Goal: Communication & Community: Answer question/provide support

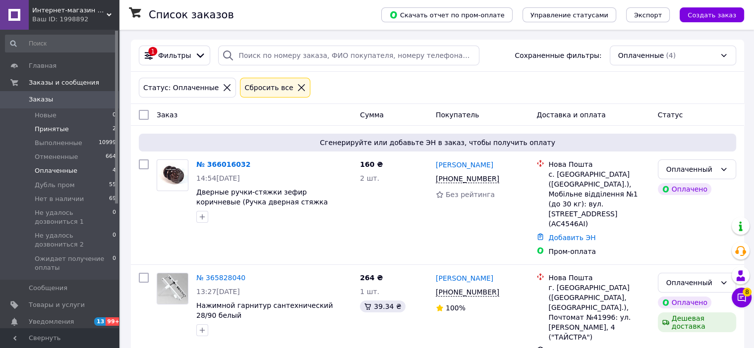
click at [42, 133] on span "Принятые" at bounding box center [52, 129] width 34 height 9
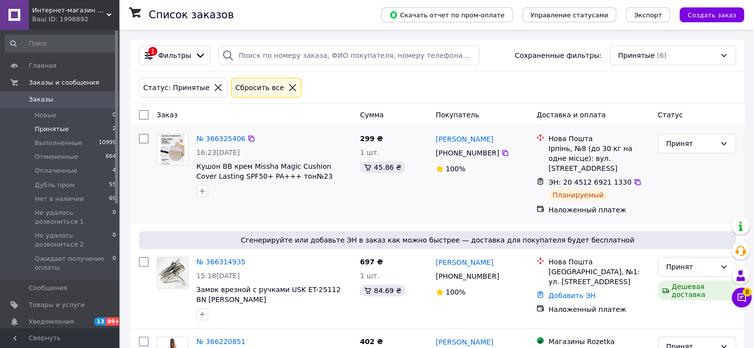
scroll to position [149, 0]
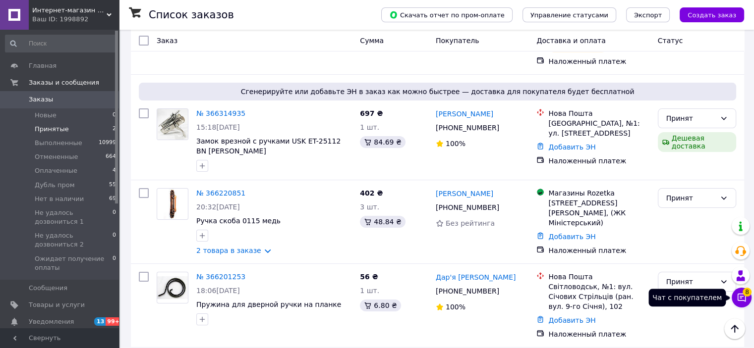
click at [747, 295] on span "8" at bounding box center [746, 292] width 9 height 9
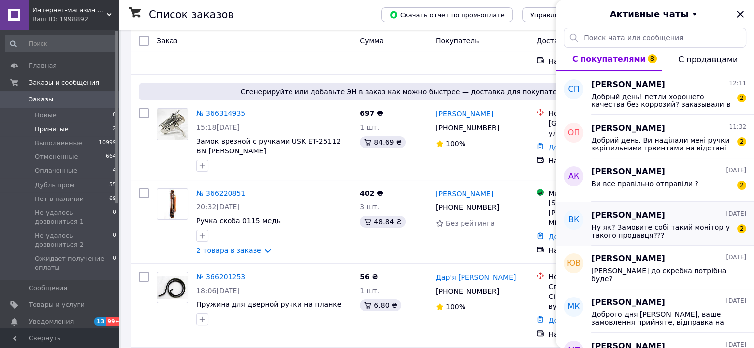
click at [688, 233] on span "Ну як? Замовите собі такий монітор у такого продавця???" at bounding box center [661, 232] width 141 height 16
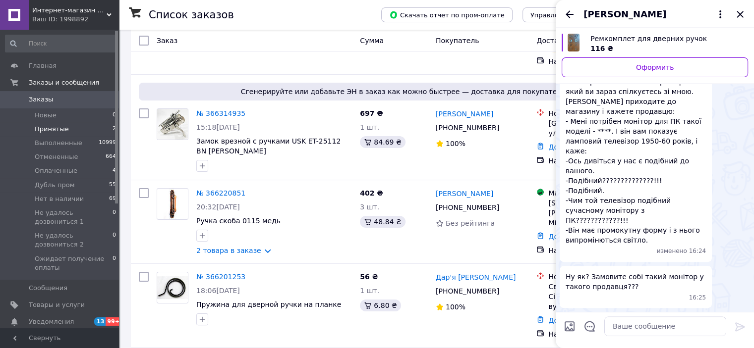
scroll to position [462, 0]
drag, startPoint x: 121, startPoint y: 122, endPoint x: 133, endPoint y: 121, distance: 11.9
click at [121, 122] on div "Список заказов Скачать отчет по пром-оплате Управление статусами Экспорт Создат…" at bounding box center [437, 214] width 633 height 666
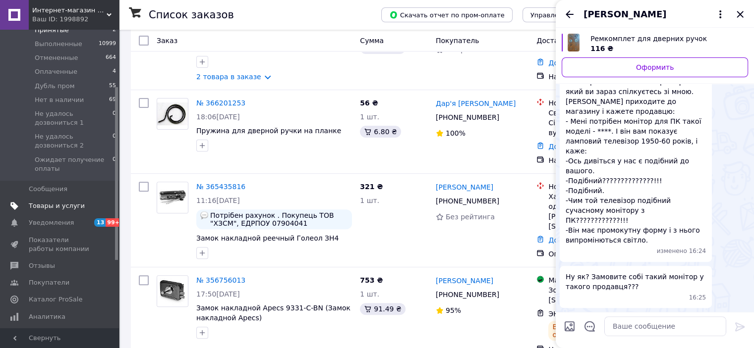
scroll to position [0, 0]
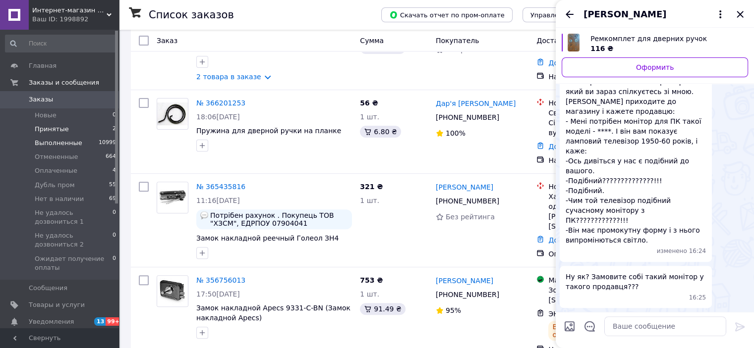
click at [71, 144] on span "Выполненные" at bounding box center [59, 143] width 48 height 9
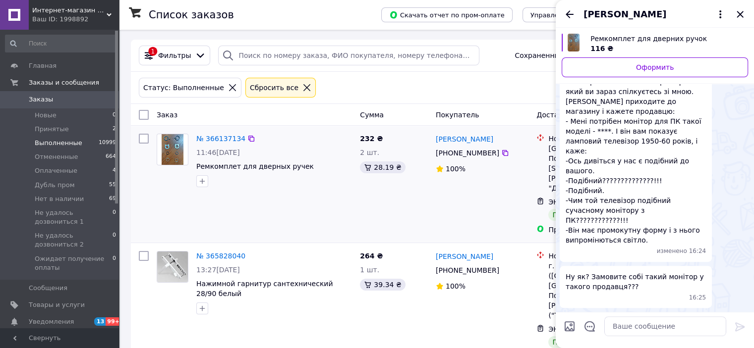
click at [505, 200] on div "[PERSON_NAME] [PHONE_NUMBER]%" at bounding box center [482, 184] width 101 height 109
click at [739, 11] on icon "Закрыть" at bounding box center [740, 14] width 12 height 12
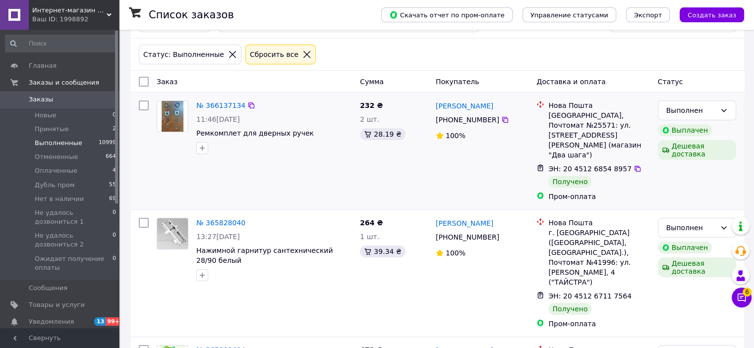
scroll to position [50, 0]
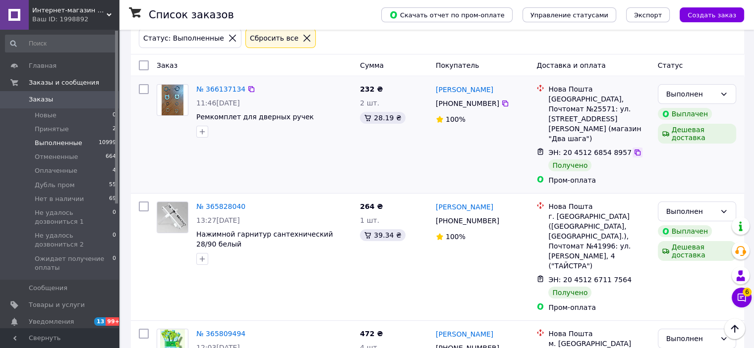
click at [633, 149] on icon at bounding box center [637, 153] width 8 height 8
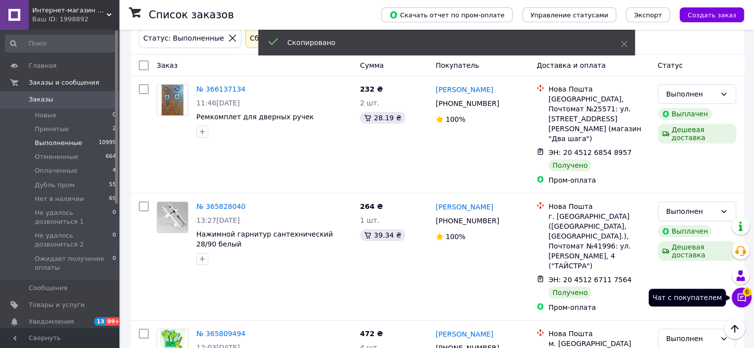
click at [746, 299] on button "Чат с покупателем 6" at bounding box center [741, 298] width 20 height 20
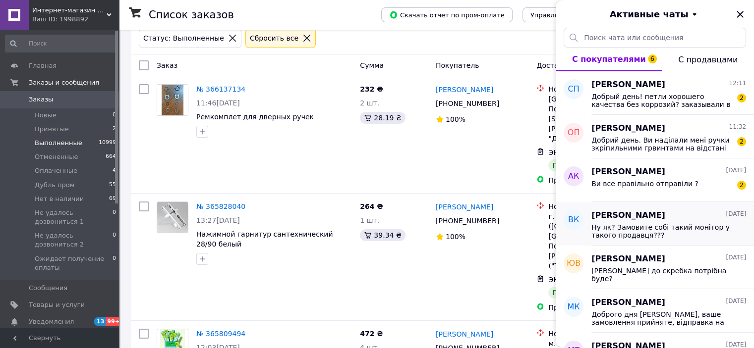
click at [639, 236] on span "Ну як? Замовите собі такий монітор у такого продавця???" at bounding box center [661, 232] width 141 height 16
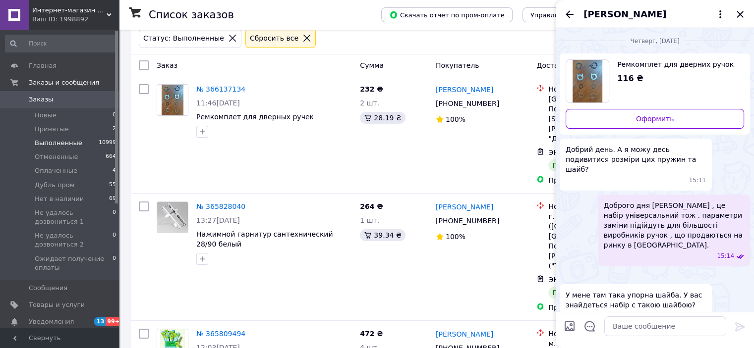
scroll to position [0, 0]
click at [647, 14] on span "[PERSON_NAME]" at bounding box center [624, 14] width 83 height 13
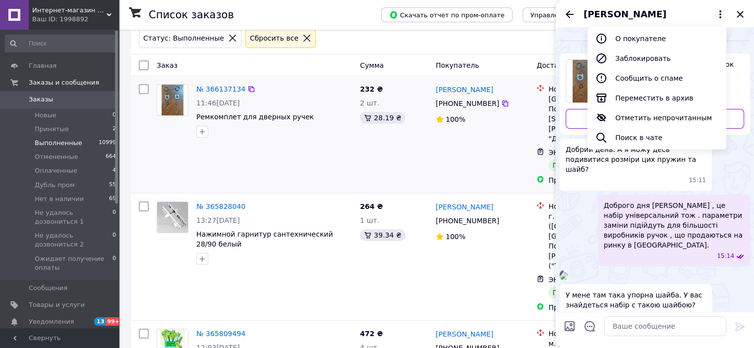
click at [443, 146] on div "[PERSON_NAME] [PHONE_NUMBER]%" at bounding box center [482, 134] width 101 height 109
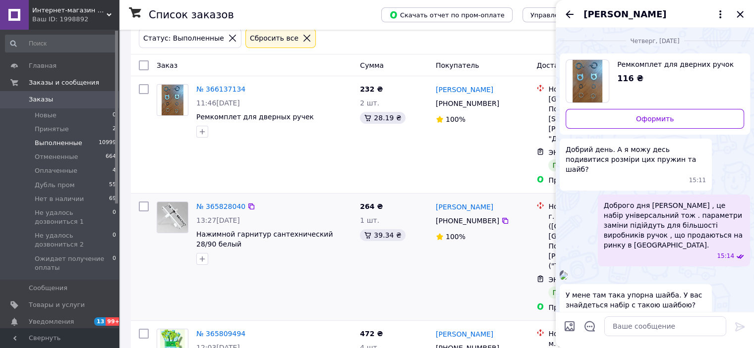
click at [136, 231] on div at bounding box center [144, 257] width 18 height 119
click at [614, 10] on span "[PERSON_NAME]" at bounding box center [624, 14] width 83 height 13
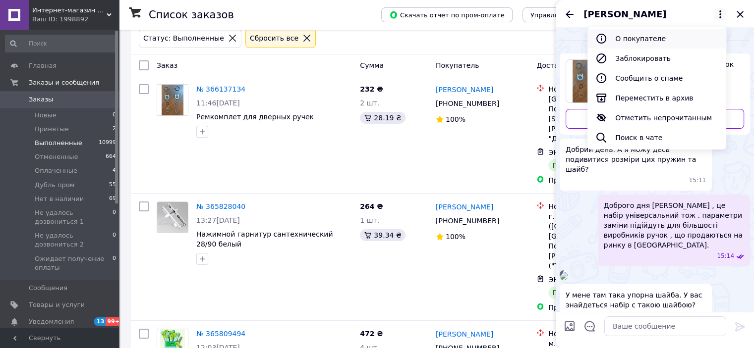
click at [660, 39] on button "О покупателе" at bounding box center [656, 39] width 139 height 20
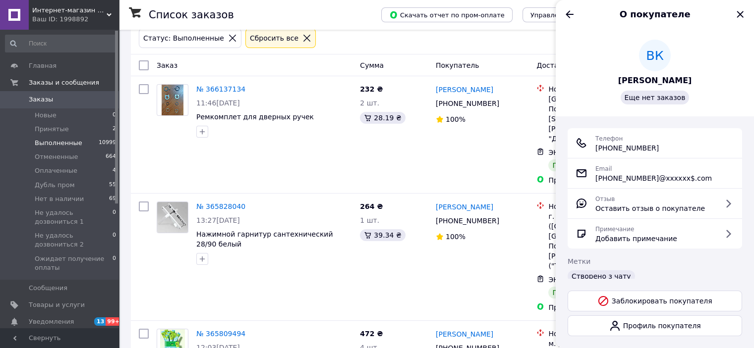
drag, startPoint x: 669, startPoint y: 149, endPoint x: 607, endPoint y: 157, distance: 62.9
click at [607, 157] on div "Телефон [PHONE_NUMBER]" at bounding box center [654, 143] width 174 height 30
copy span "[PHONE_NUMBER]"
click at [271, 257] on div "№ 365828040 13:27[DATE] Нажимной гарнитур сантехнический 28/90 белый" at bounding box center [254, 257] width 203 height 119
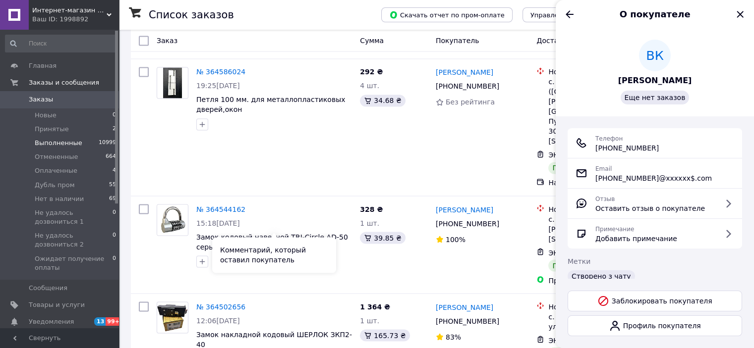
scroll to position [1732, 0]
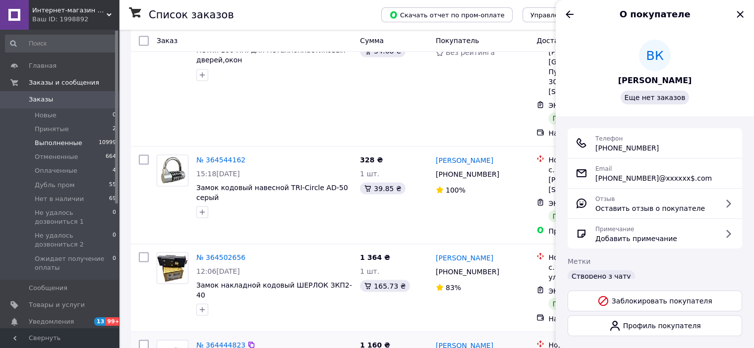
drag, startPoint x: 162, startPoint y: 331, endPoint x: 229, endPoint y: 186, distance: 159.6
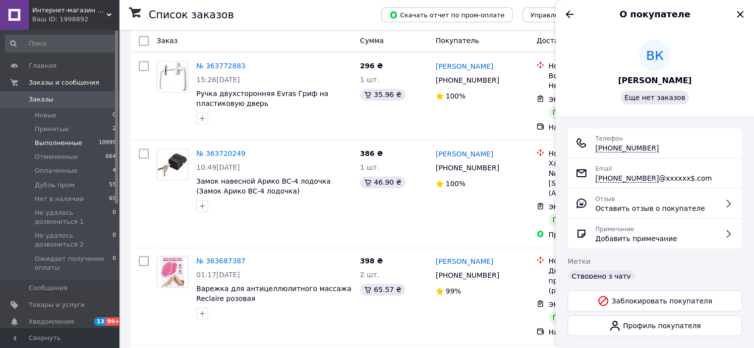
scroll to position [1536, 0]
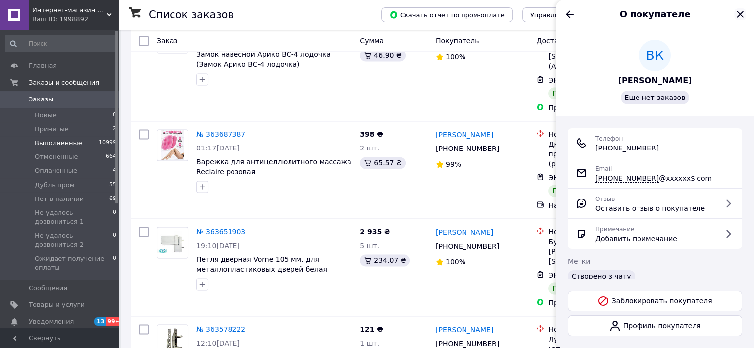
click at [743, 11] on icon "Закрыть" at bounding box center [740, 14] width 12 height 12
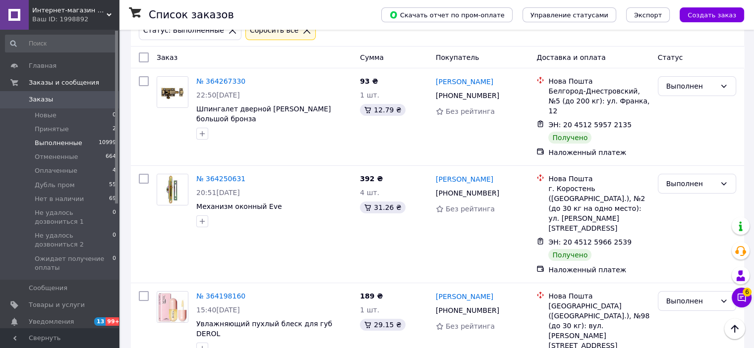
scroll to position [0, 0]
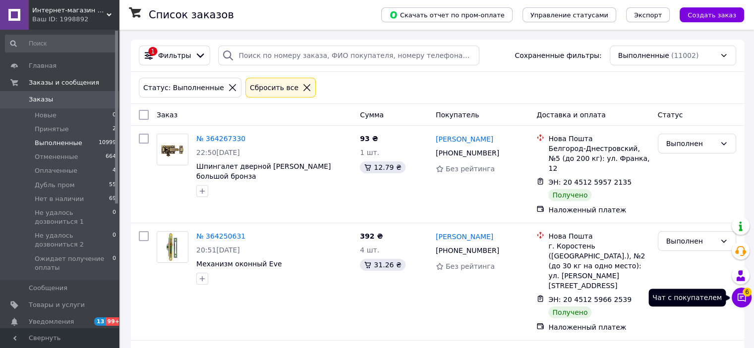
click at [743, 295] on span "6" at bounding box center [746, 290] width 9 height 9
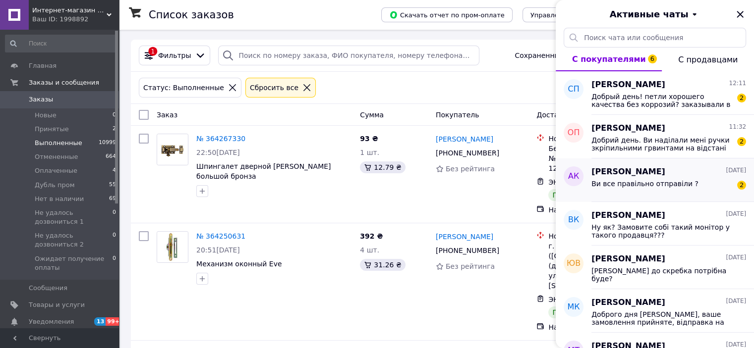
click at [650, 180] on span "Ви все правільно отправіли ?" at bounding box center [644, 184] width 107 height 8
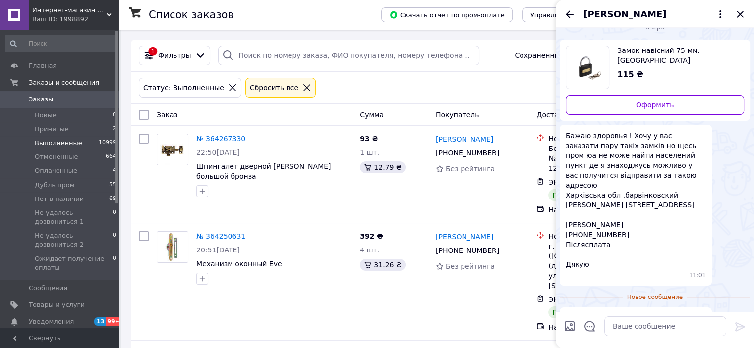
scroll to position [113, 0]
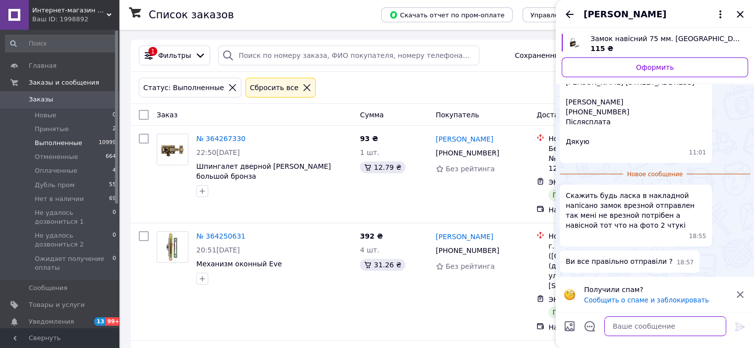
click at [635, 326] on textarea at bounding box center [665, 327] width 122 height 20
type textarea "n"
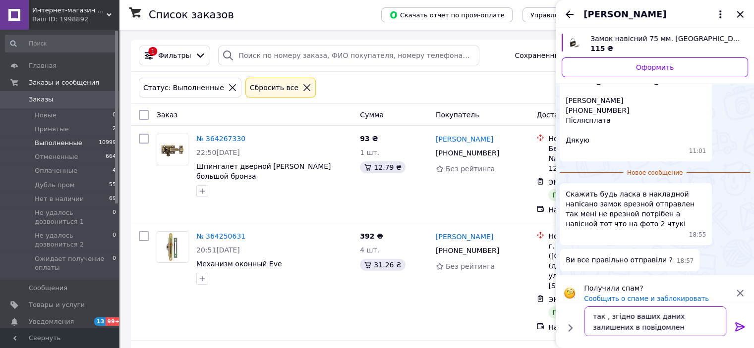
type textarea "так , згідно ваших даних залишених в повідомлені"
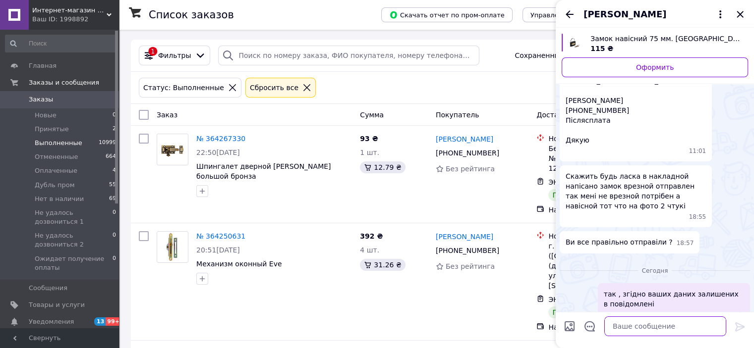
scroll to position [130, 0]
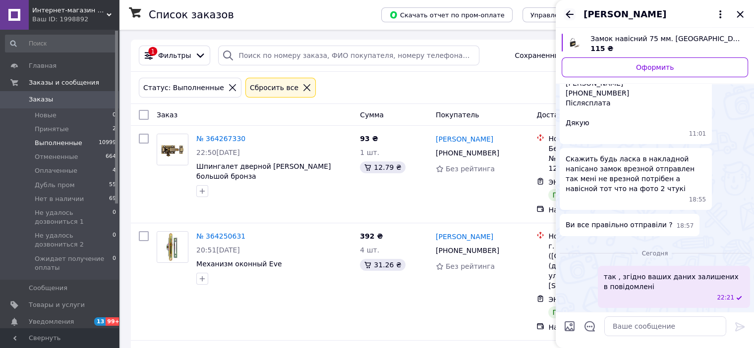
click at [569, 16] on icon "Назад" at bounding box center [569, 14] width 12 height 12
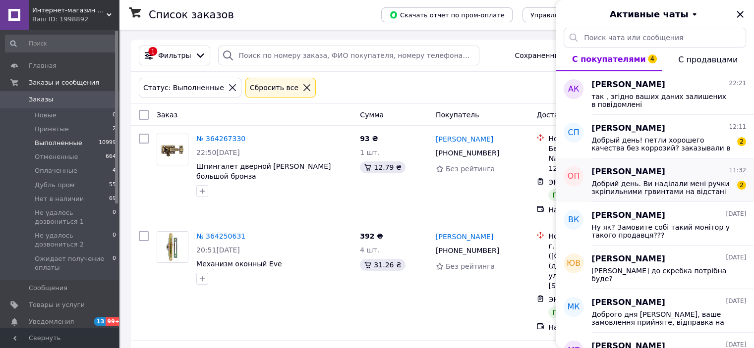
click at [631, 186] on span "Добрий день. Ви наділали мені ручки зкріпильними грвинтами на відстані 195 а не…" at bounding box center [661, 188] width 141 height 16
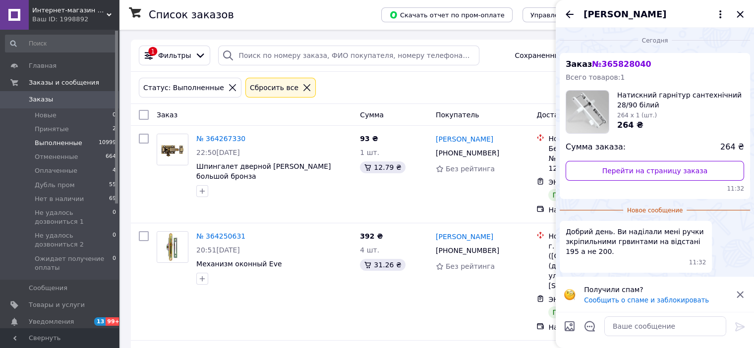
scroll to position [0, 0]
drag, startPoint x: 634, startPoint y: 65, endPoint x: 597, endPoint y: 65, distance: 37.7
click at [597, 65] on span "№ 365828040" at bounding box center [621, 64] width 59 height 9
copy span "365828040"
click at [320, 56] on input "search" at bounding box center [348, 56] width 261 height 20
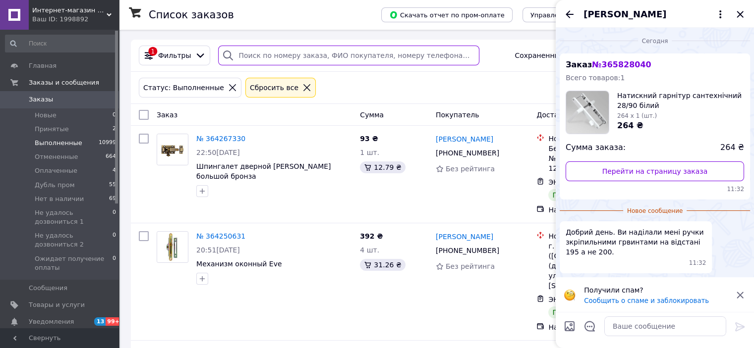
paste input "365828040"
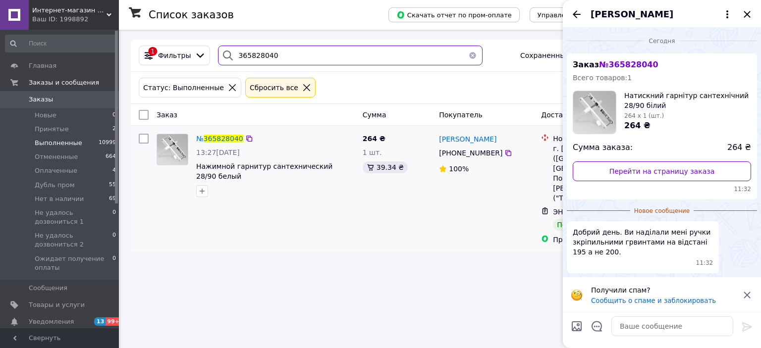
type input "365828040"
click at [281, 208] on div "№ 365828040 13:27[DATE] Нажимной гарнитур сантехнический 28/90 белый" at bounding box center [256, 189] width 206 height 119
click at [223, 137] on span "365828040" at bounding box center [224, 139] width 40 height 8
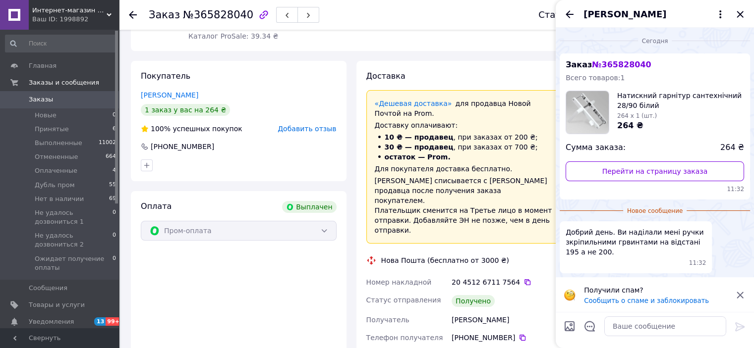
scroll to position [248, 0]
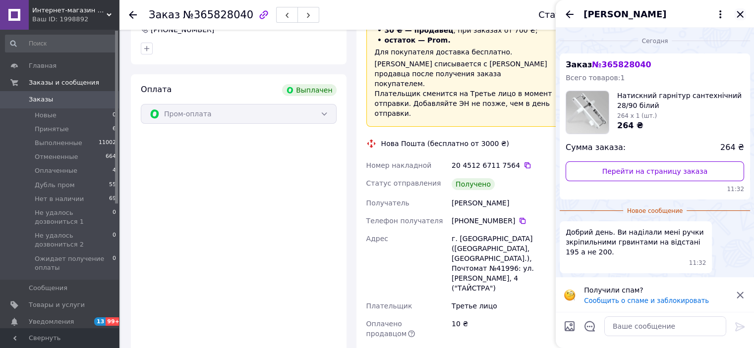
drag, startPoint x: 739, startPoint y: 16, endPoint x: 733, endPoint y: 17, distance: 5.7
click at [738, 15] on icon "Закрыть" at bounding box center [740, 14] width 12 height 12
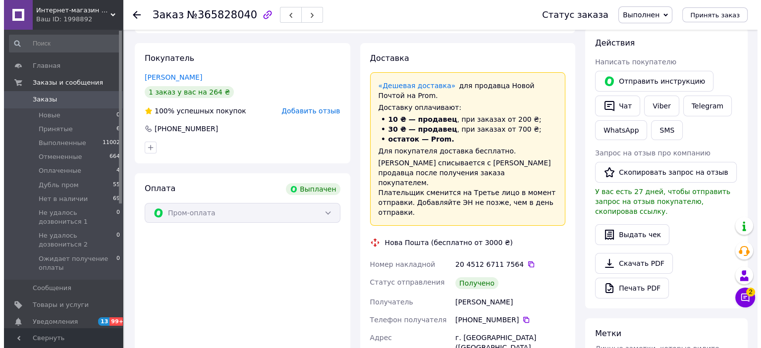
scroll to position [0, 0]
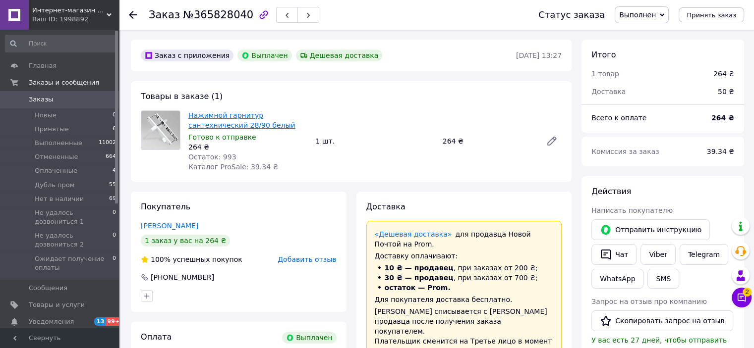
click at [243, 111] on span "Нажимной гарнитур сантехнический 28/90 белый" at bounding box center [247, 121] width 119 height 20
click at [240, 114] on link "Нажимной гарнитур сантехнический 28/90 белый" at bounding box center [241, 121] width 107 height 18
click at [136, 14] on use at bounding box center [133, 15] width 8 height 8
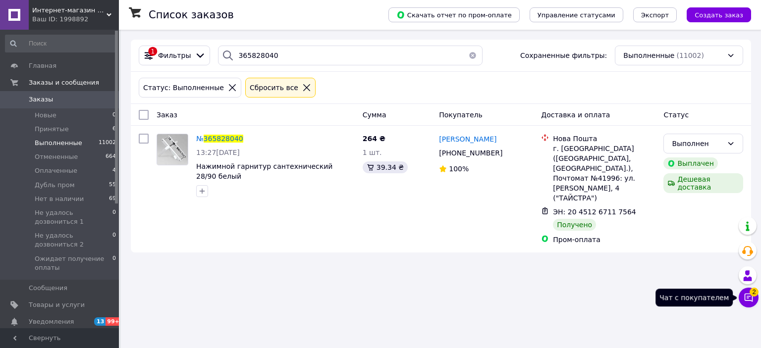
click at [748, 299] on icon at bounding box center [749, 298] width 10 height 10
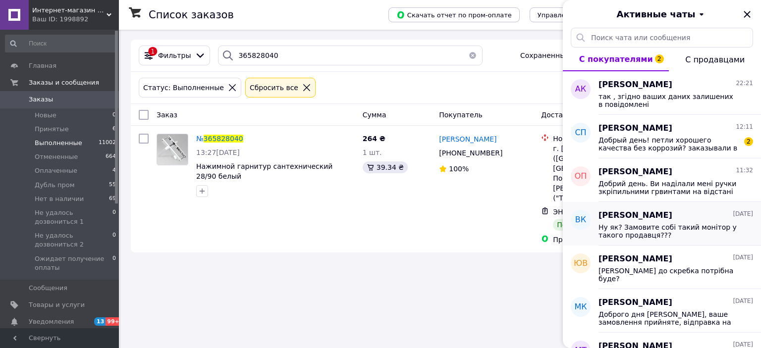
click at [684, 233] on span "Ну як? Замовите собі такий монітор у такого продавця???" at bounding box center [669, 232] width 141 height 16
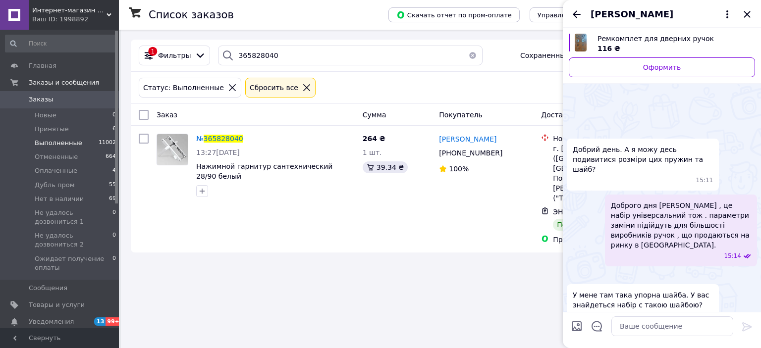
scroll to position [470, 0]
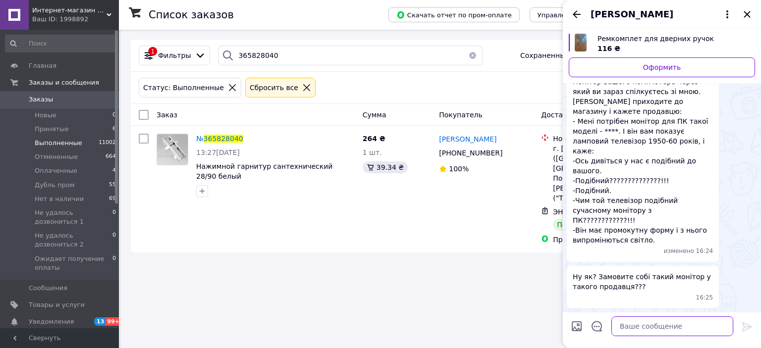
click at [654, 327] on textarea at bounding box center [673, 327] width 122 height 20
paste textarea "Доброго дня [PERSON_NAME] , зробимо обмін товару : товар відправите на слід адр…"
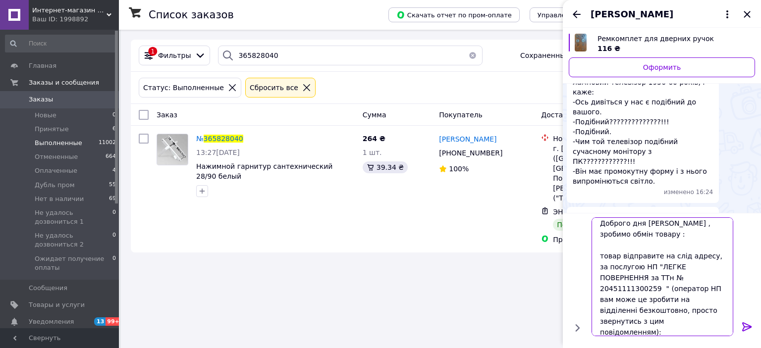
scroll to position [0, 0]
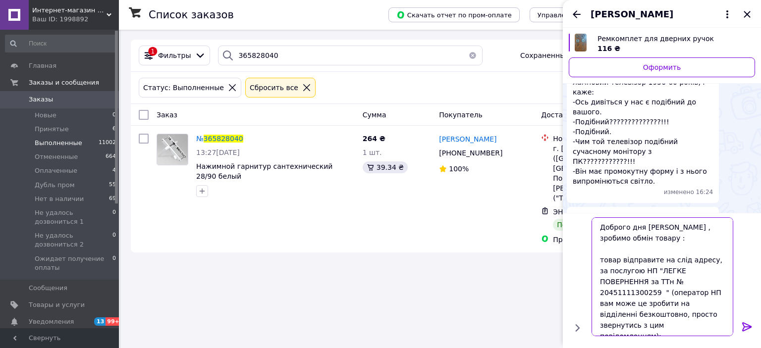
drag, startPoint x: 676, startPoint y: 281, endPoint x: 623, endPoint y: 280, distance: 53.5
click at [623, 280] on textarea "Доброго дня [PERSON_NAME] , зробимо обмін товару : товар відправите на слід адр…" at bounding box center [663, 277] width 142 height 119
drag, startPoint x: 669, startPoint y: 227, endPoint x: 642, endPoint y: 227, distance: 26.3
click at [642, 227] on textarea "Доброго дня [PERSON_NAME] , зробимо обмін товару : товар відправите на слід адр…" at bounding box center [663, 277] width 142 height 119
drag, startPoint x: 619, startPoint y: 238, endPoint x: 598, endPoint y: 237, distance: 21.3
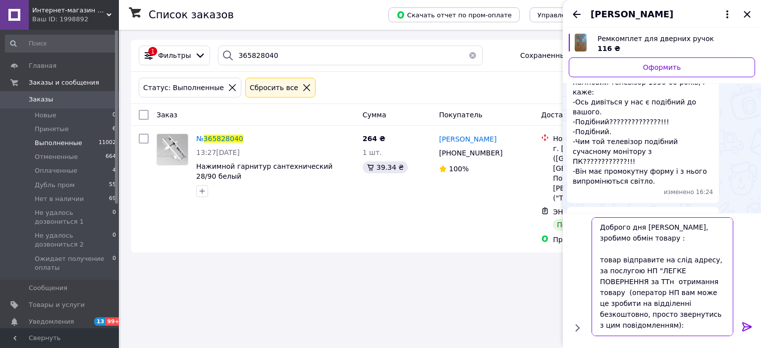
click at [598, 237] on textarea "Доброго дня [PERSON_NAME], зробимо обмін товару : товар відправите на слід адре…" at bounding box center [663, 277] width 142 height 119
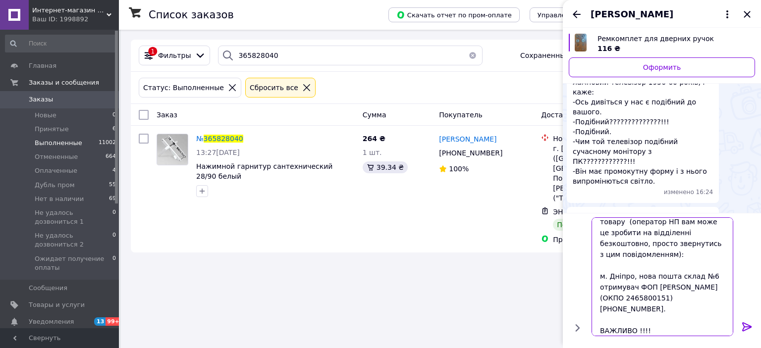
scroll to position [141, 0]
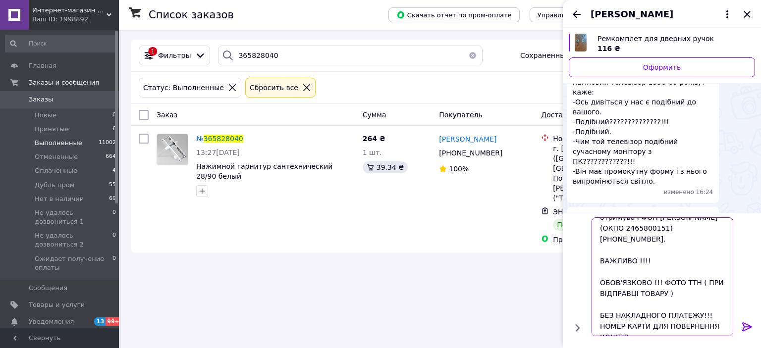
type textarea "Доброго дня [PERSON_NAME], зробимо повернення товару : товар відправите на слід…"
click at [747, 325] on icon at bounding box center [746, 327] width 9 height 9
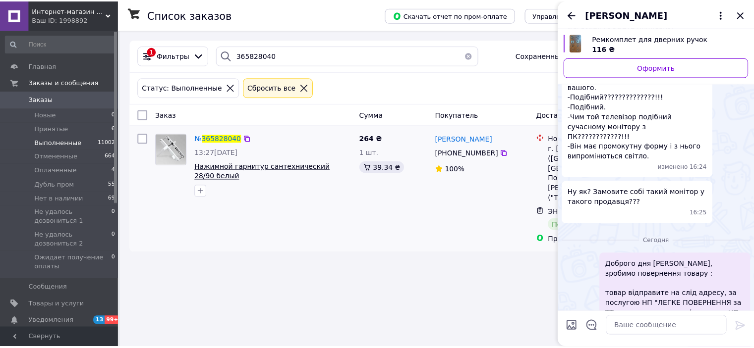
scroll to position [699, 0]
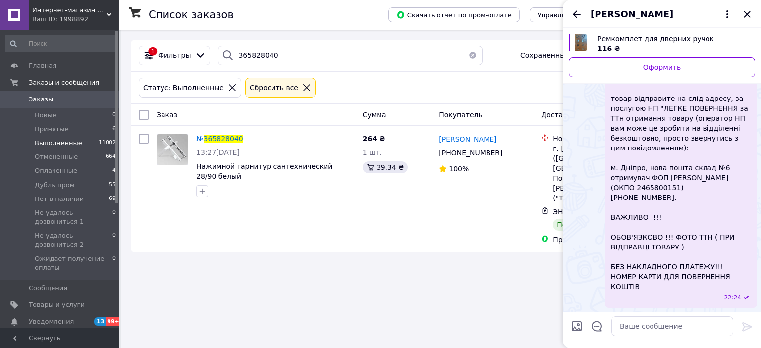
click at [754, 9] on div "[PERSON_NAME]" at bounding box center [662, 14] width 198 height 28
click at [747, 13] on icon "Закрыть" at bounding box center [747, 14] width 12 height 12
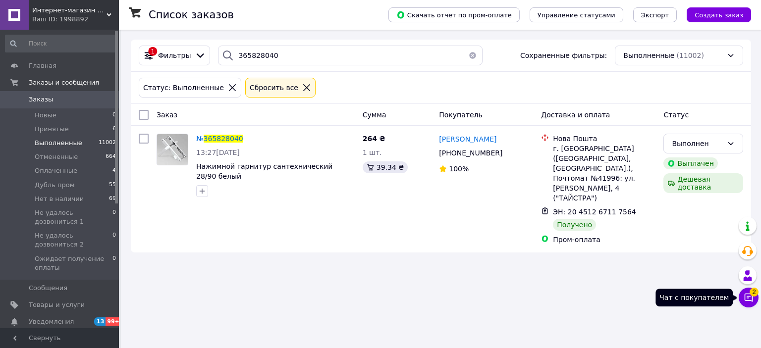
click at [745, 304] on button "Чат с покупателем 2" at bounding box center [749, 298] width 20 height 20
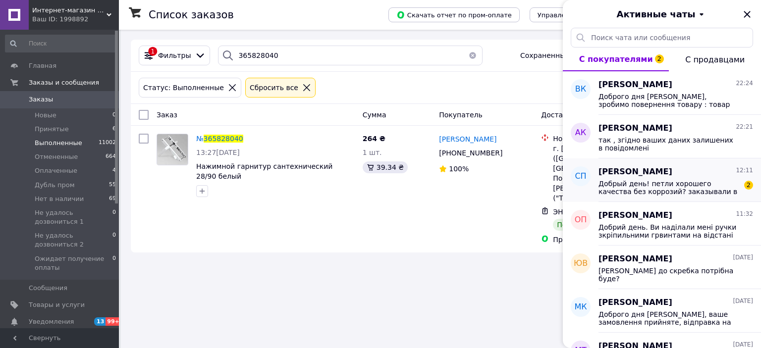
click at [675, 173] on div "[PERSON_NAME] 12:11" at bounding box center [676, 172] width 155 height 11
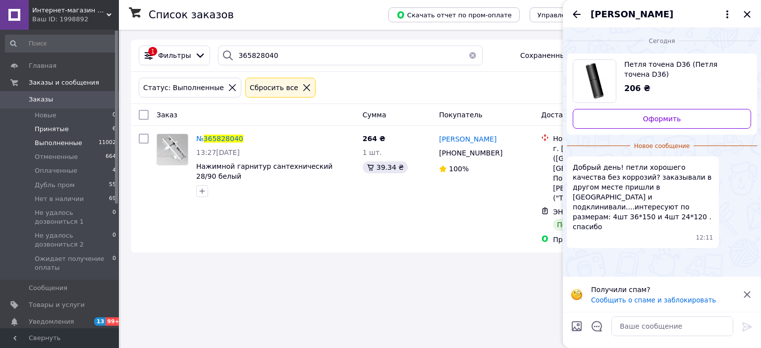
click at [71, 131] on li "Принятые 6" at bounding box center [61, 129] width 122 height 14
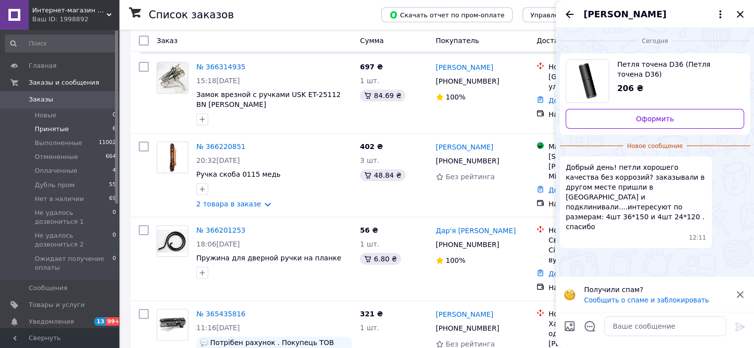
scroll to position [198, 0]
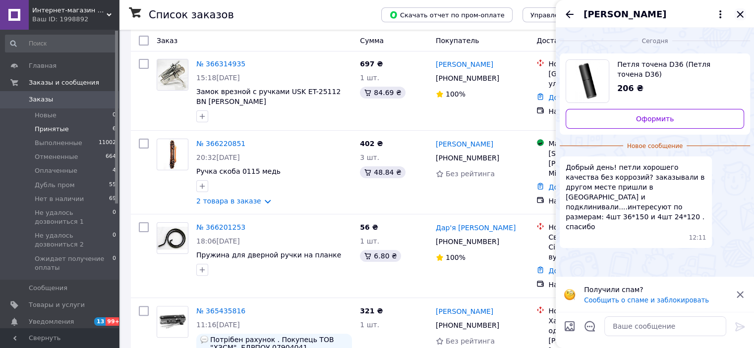
click at [738, 11] on icon "Закрыть" at bounding box center [740, 14] width 12 height 12
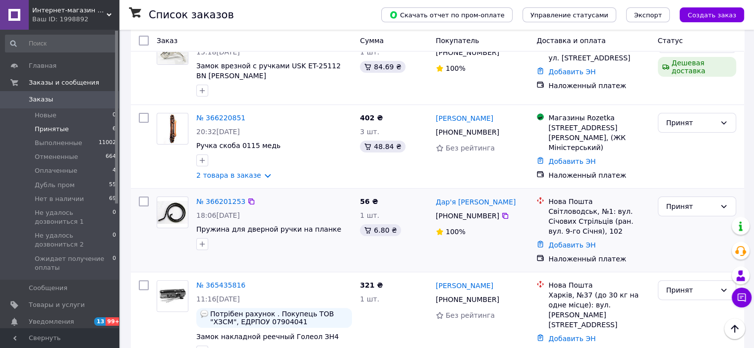
scroll to position [224, 0]
